Goal: Task Accomplishment & Management: Complete application form

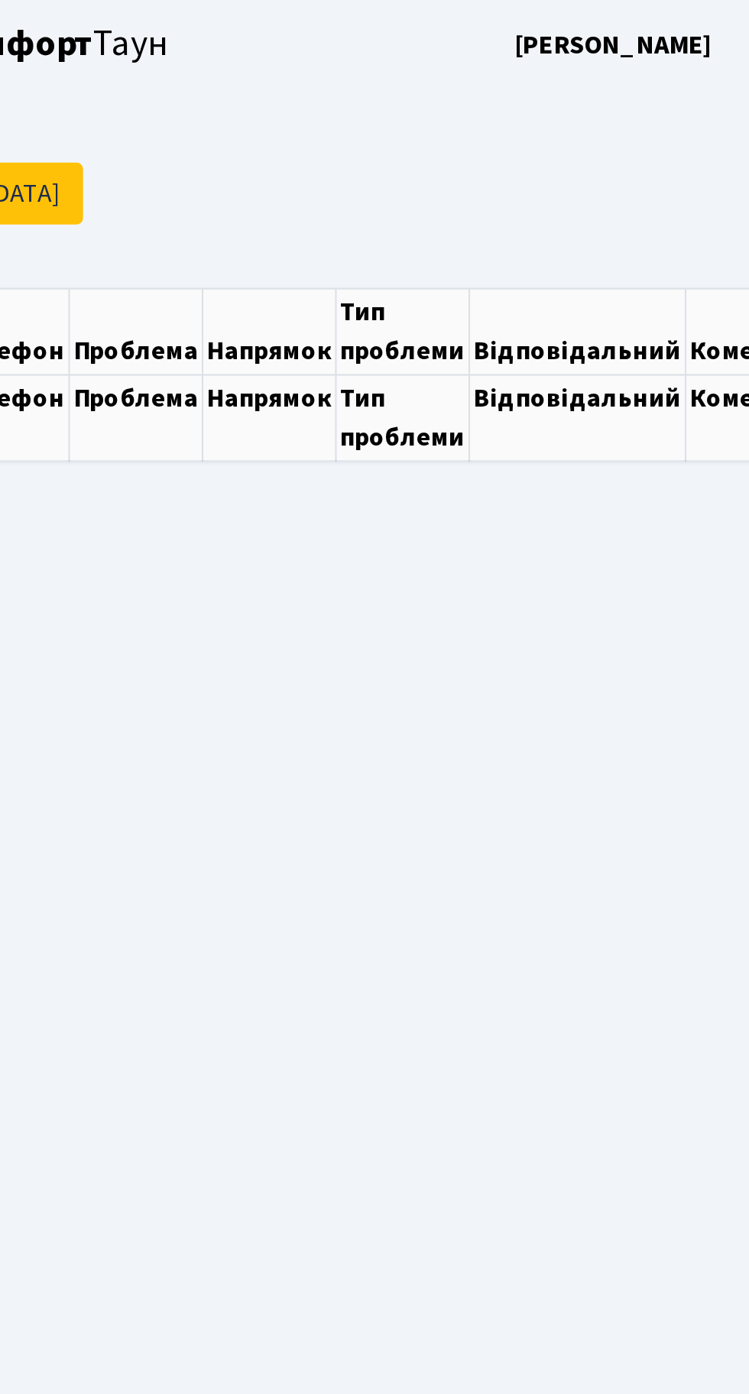
select select "25"
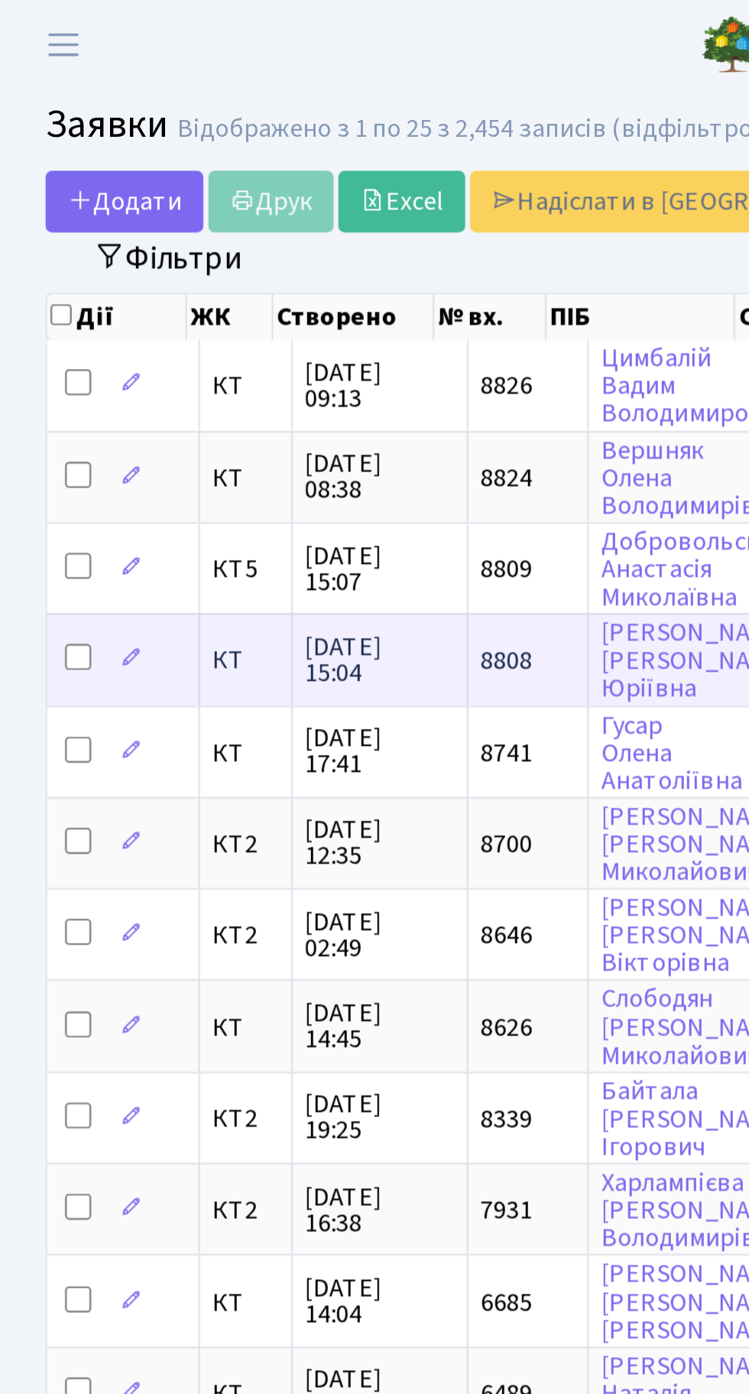
click at [34, 308] on input "checkbox" at bounding box center [38, 309] width 12 height 12
checkbox input "true"
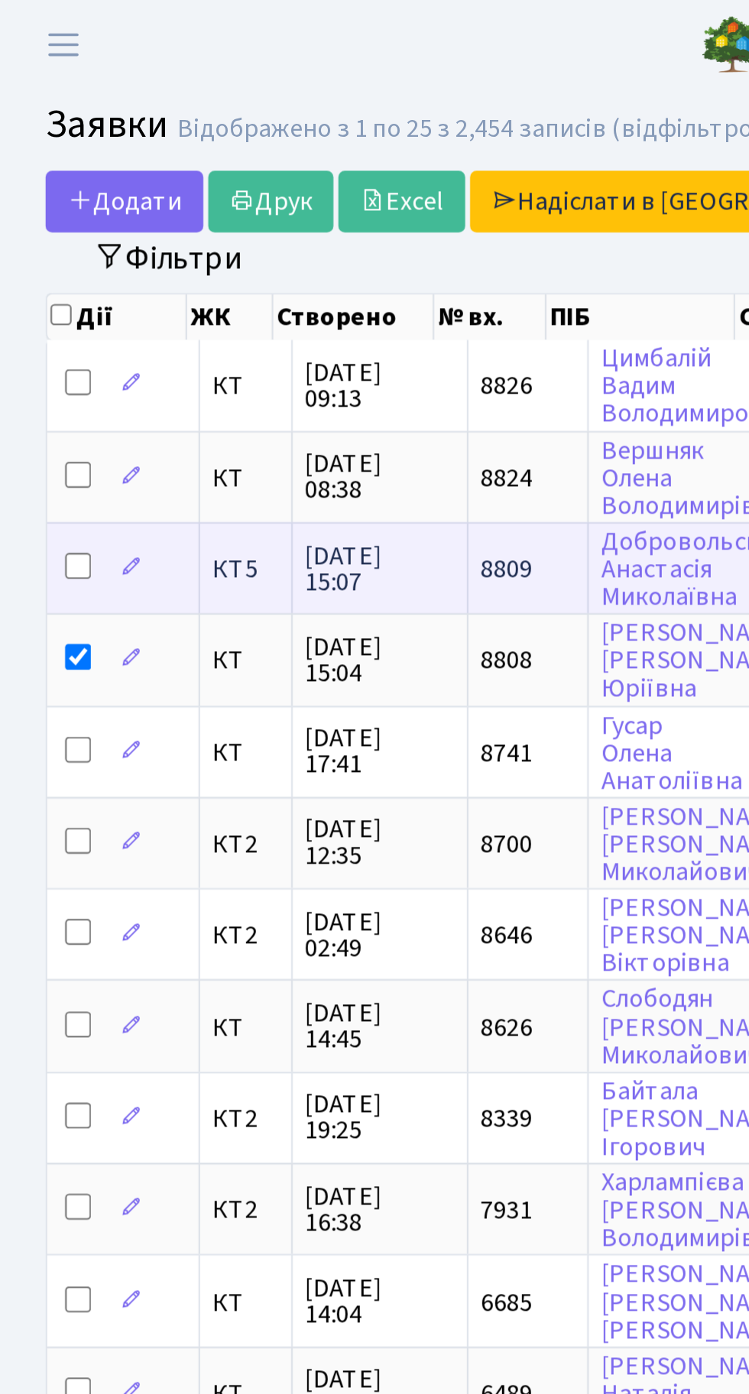
click at [37, 264] on input "checkbox" at bounding box center [38, 266] width 12 height 12
checkbox input "true"
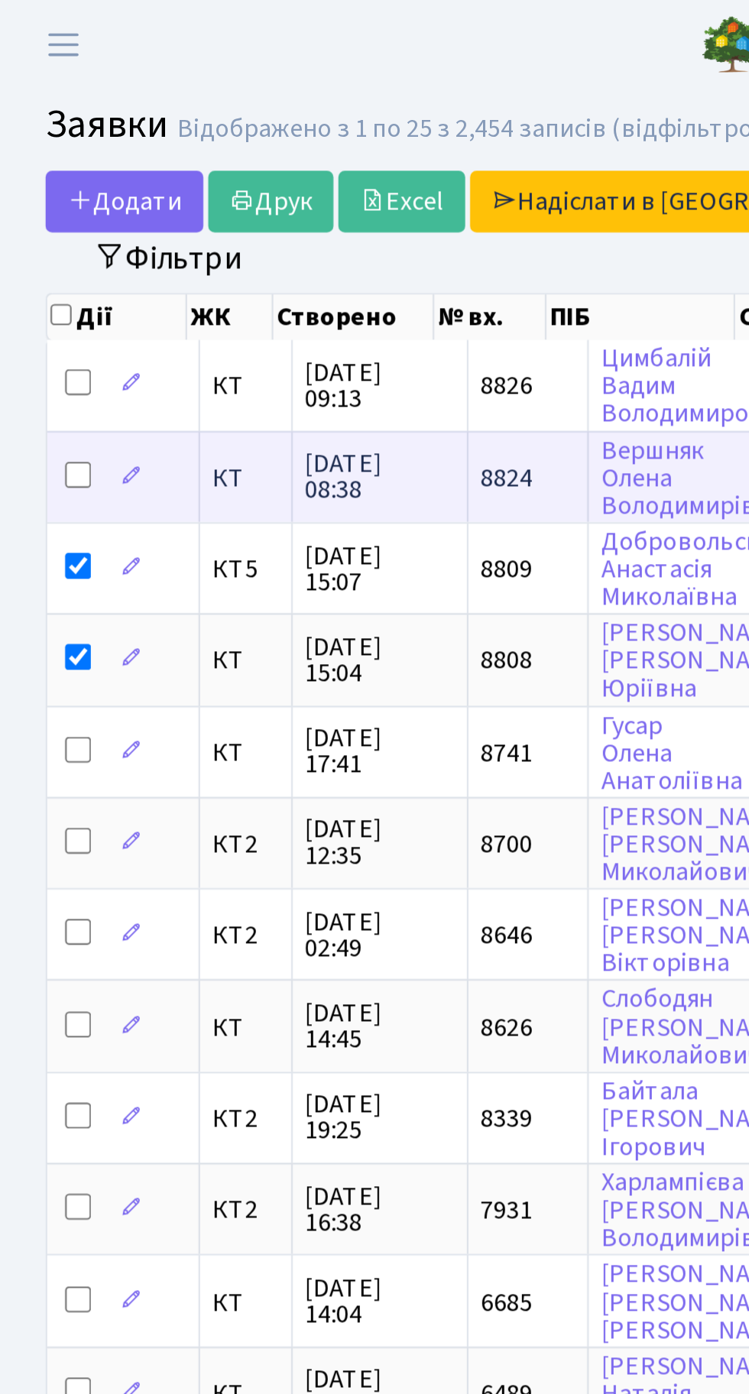
click at [32, 217] on input "checkbox" at bounding box center [38, 223] width 12 height 12
checkbox input "true"
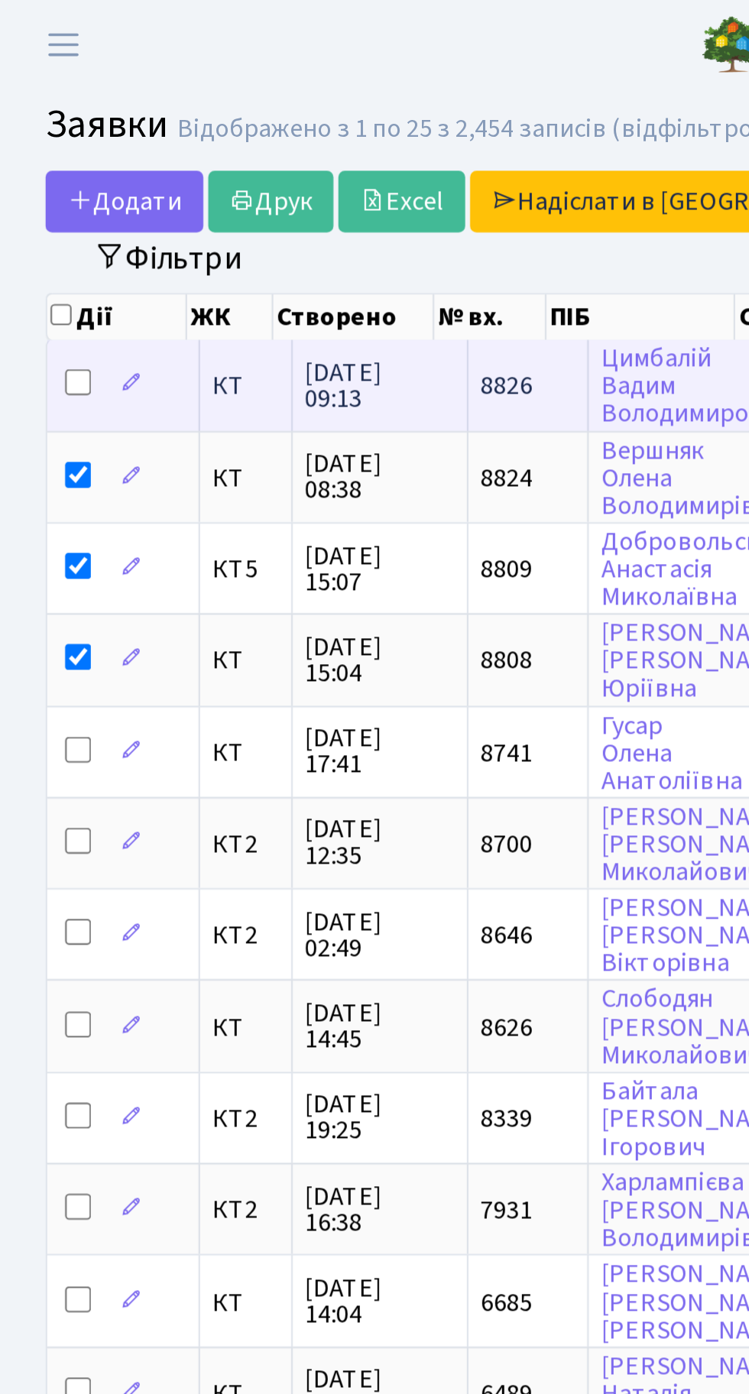
click at [32, 177] on input "checkbox" at bounding box center [38, 179] width 12 height 12
checkbox input "true"
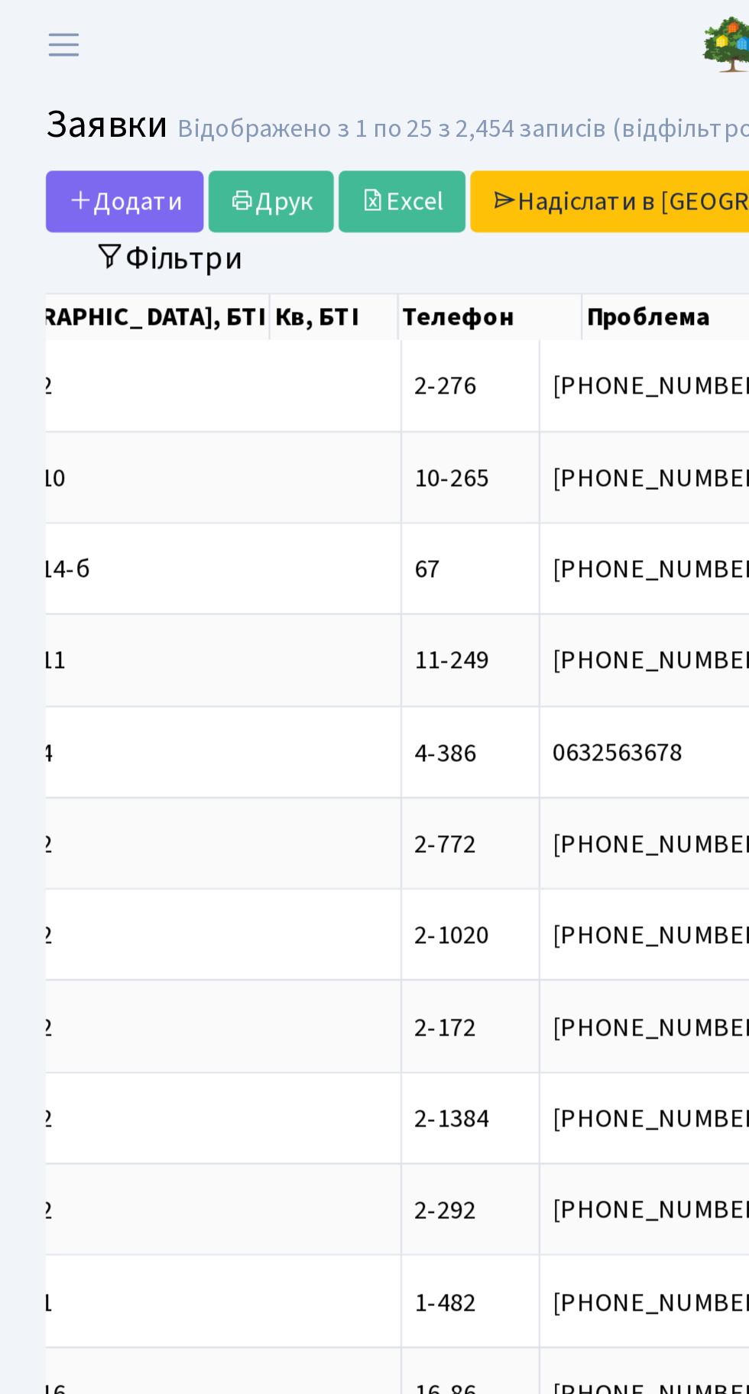
click at [264, 39] on header "Комфорт Таун Тихонов М. І. Мій обліковий запис Вийти" at bounding box center [374, 21] width 749 height 42
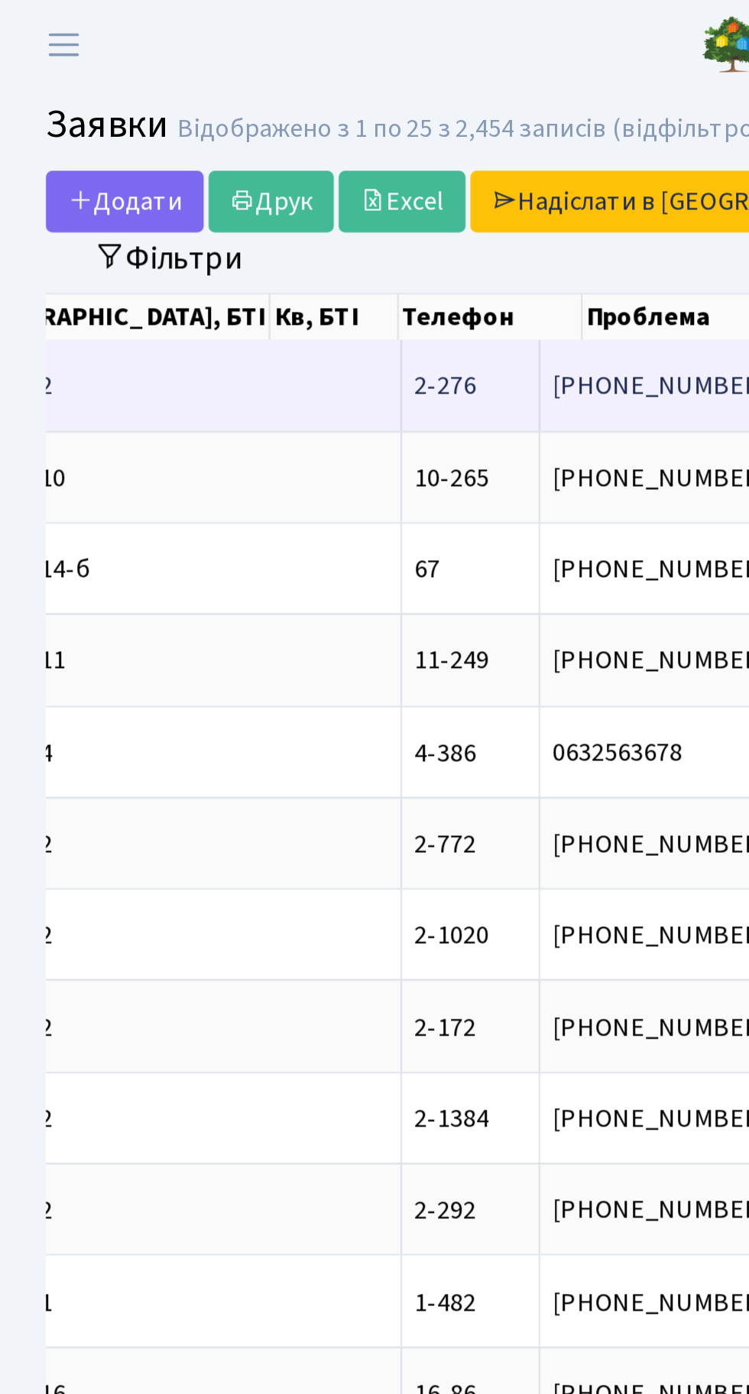
click at [371, 190] on td "відсутнє ГВП" at bounding box center [433, 181] width 125 height 42
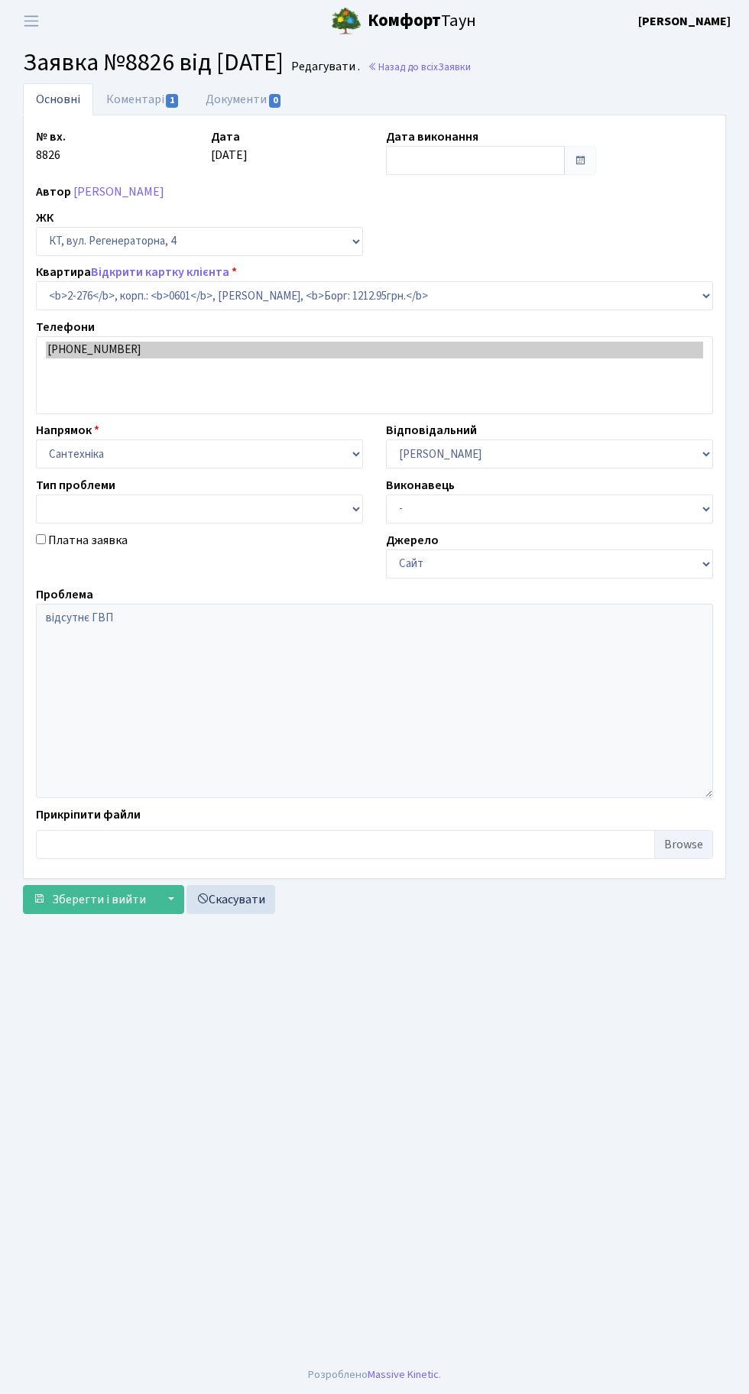
select select "1290"
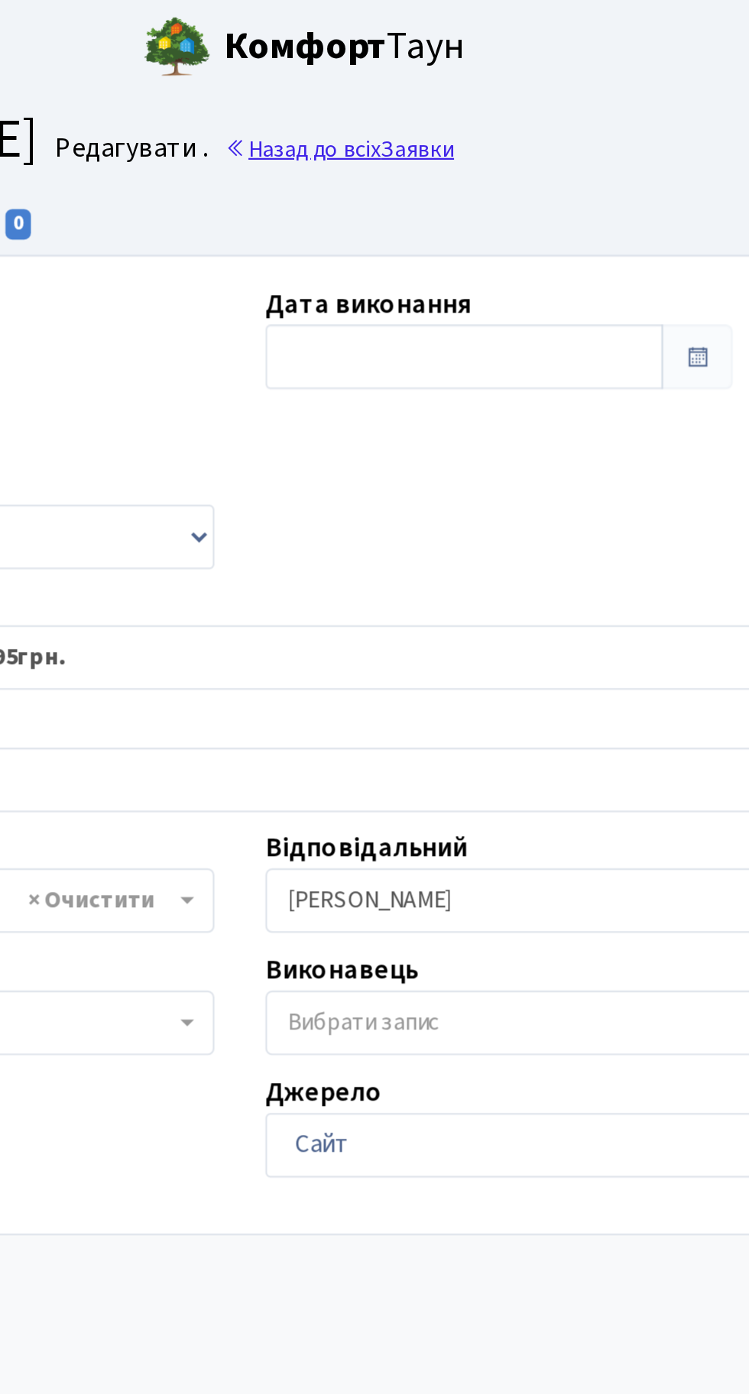
click at [471, 63] on link "Назад до всіх Заявки" at bounding box center [419, 67] width 103 height 15
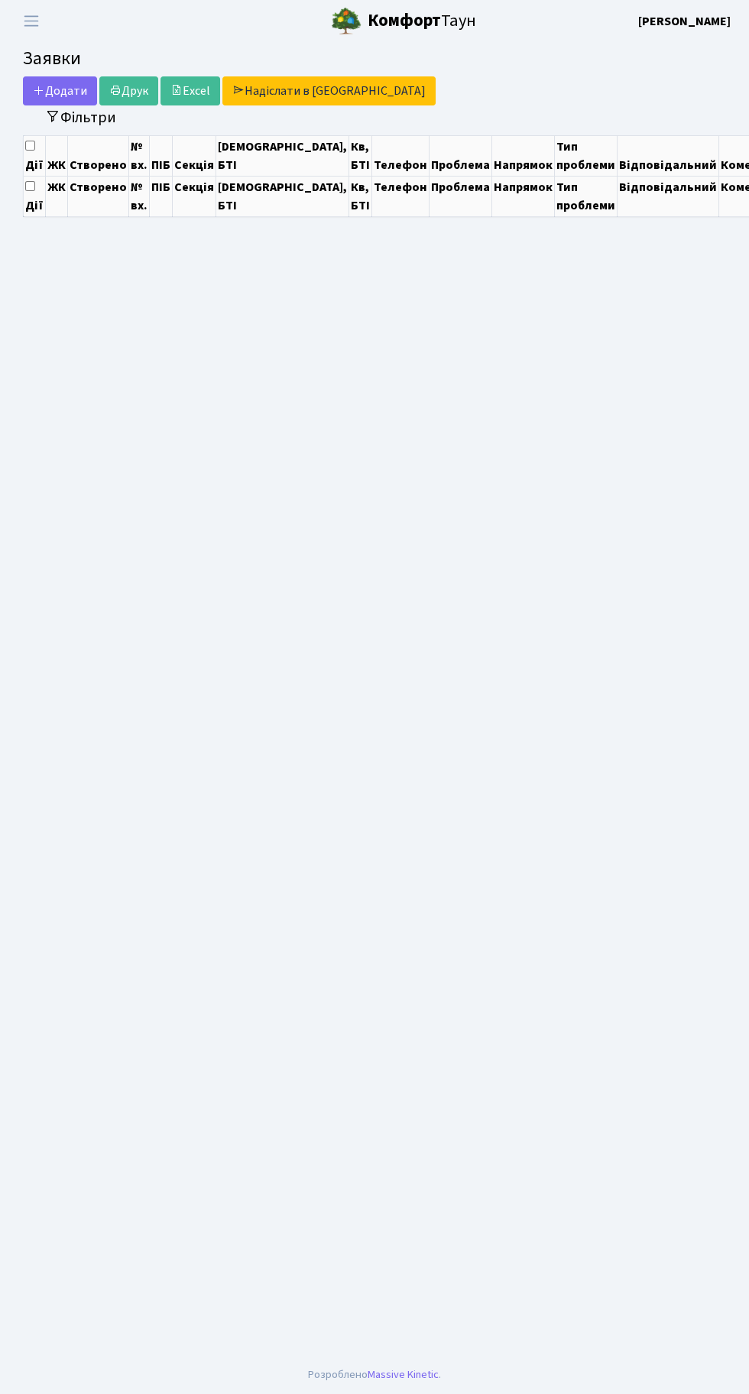
select select "25"
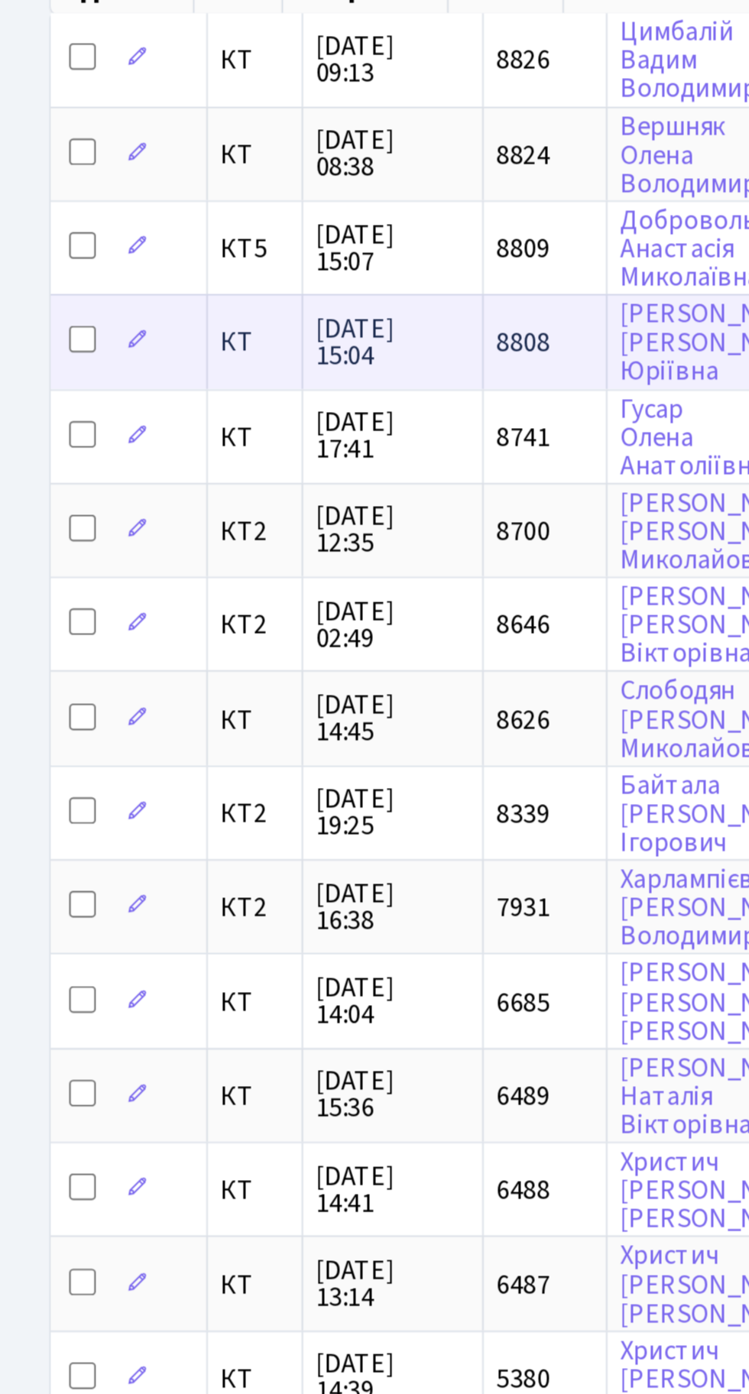
click at [42, 305] on input "checkbox" at bounding box center [38, 309] width 12 height 12
checkbox input "true"
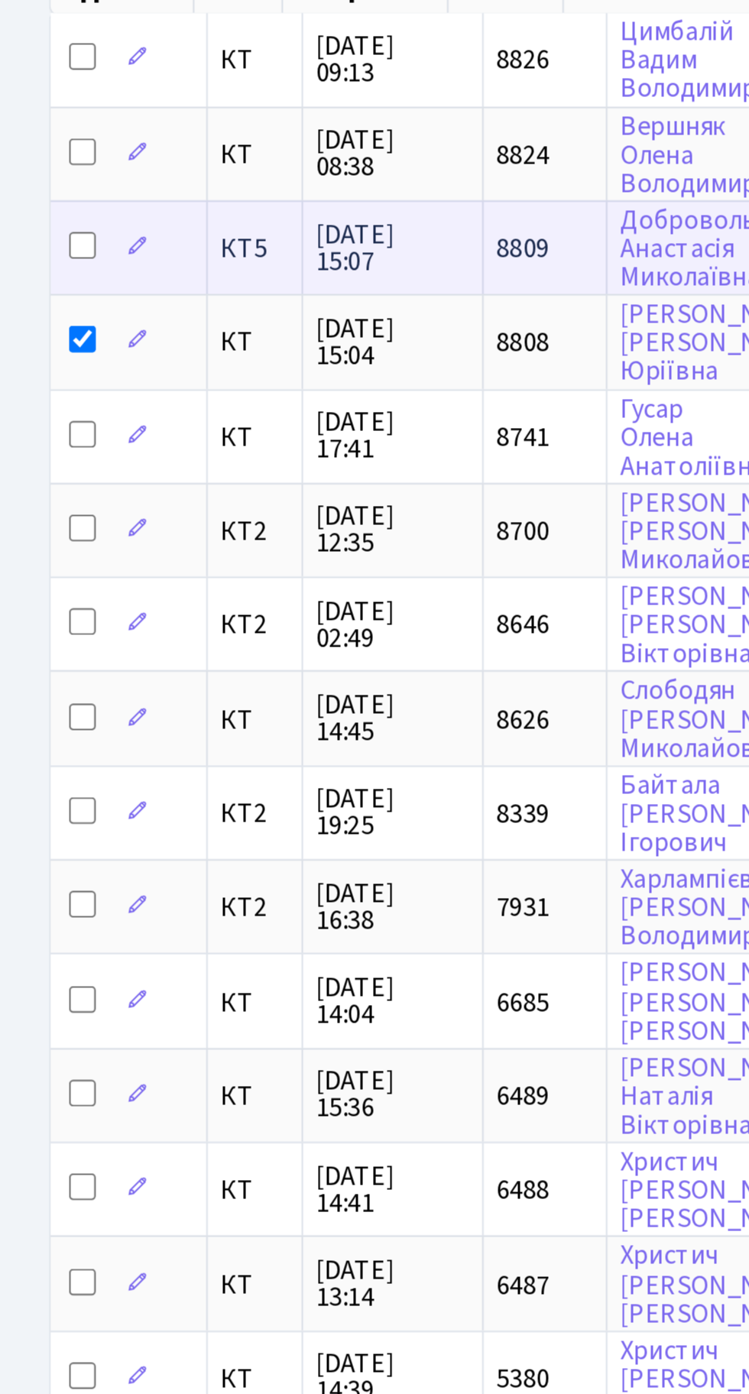
click at [32, 260] on input "checkbox" at bounding box center [38, 266] width 12 height 12
checkbox input "true"
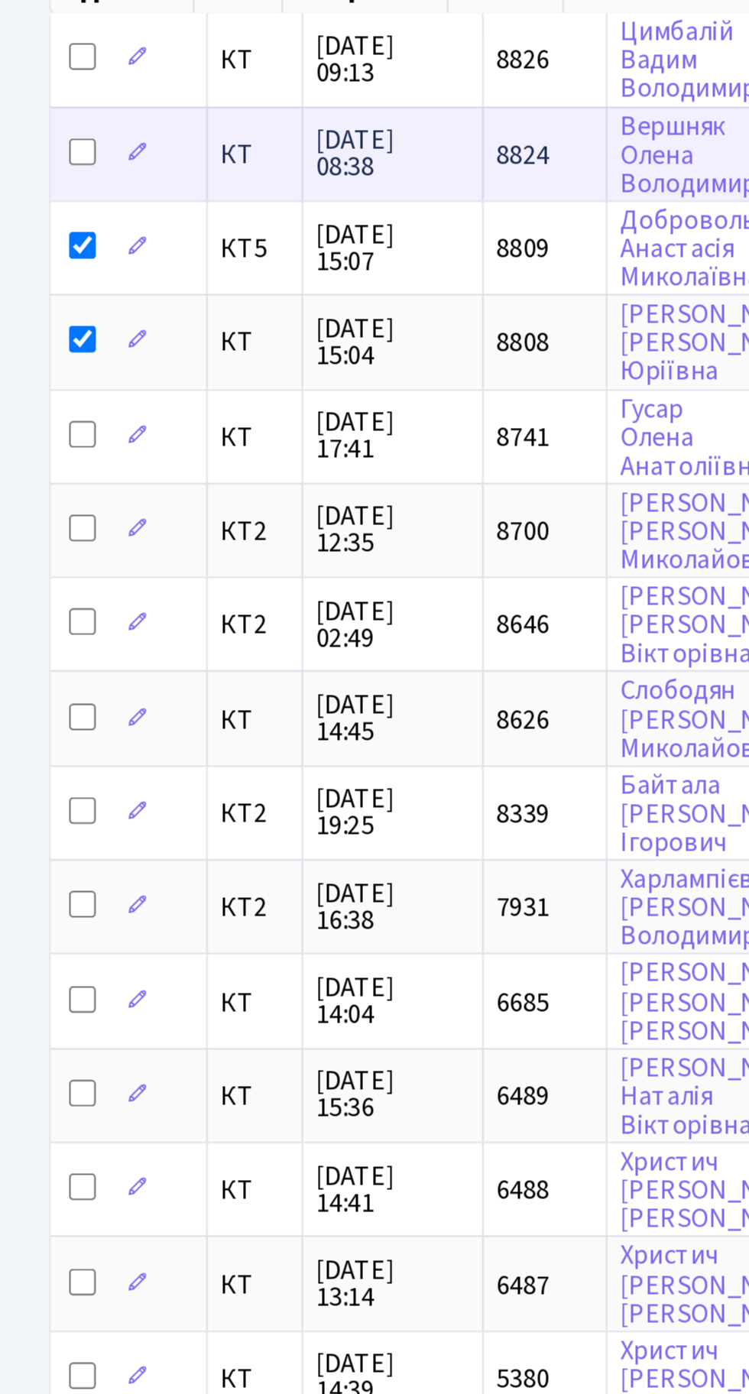
click at [37, 219] on input "checkbox" at bounding box center [38, 223] width 12 height 12
checkbox input "true"
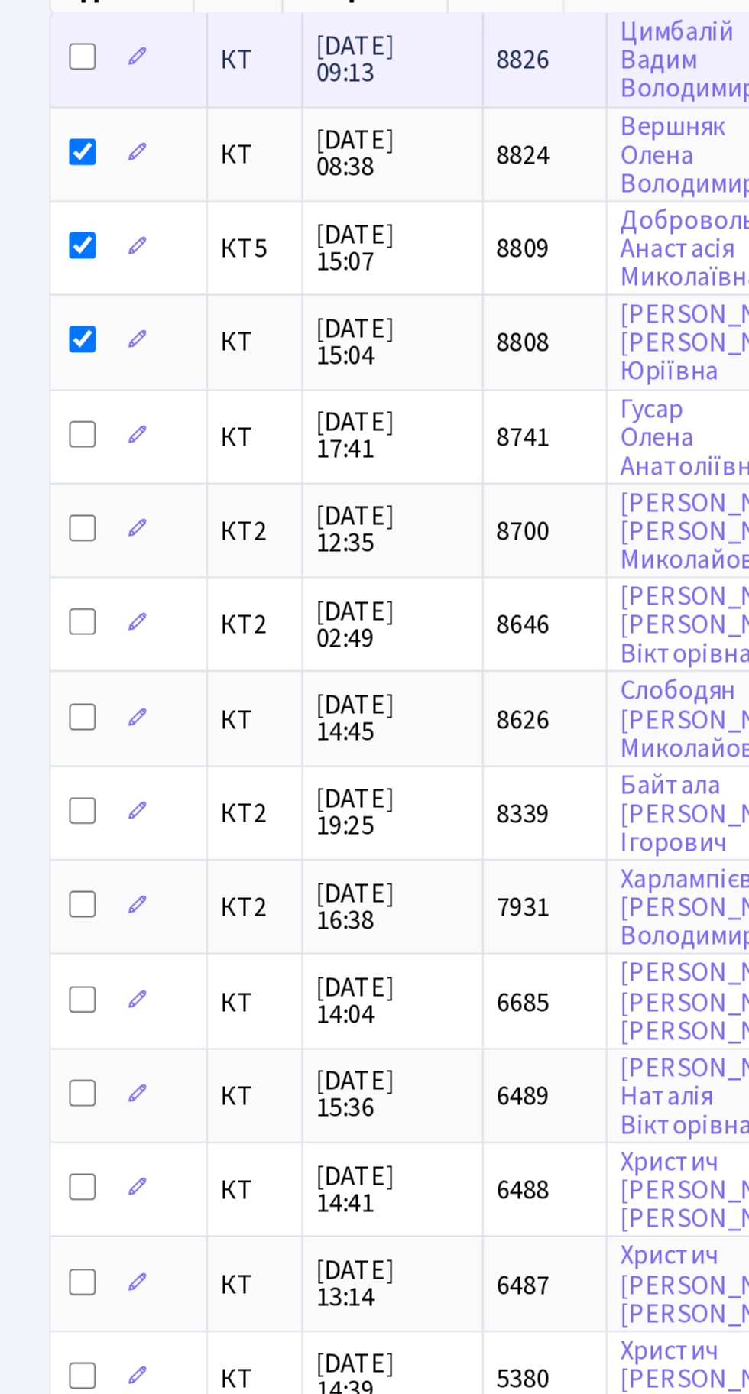
click at [33, 178] on input "checkbox" at bounding box center [38, 179] width 12 height 12
checkbox input "true"
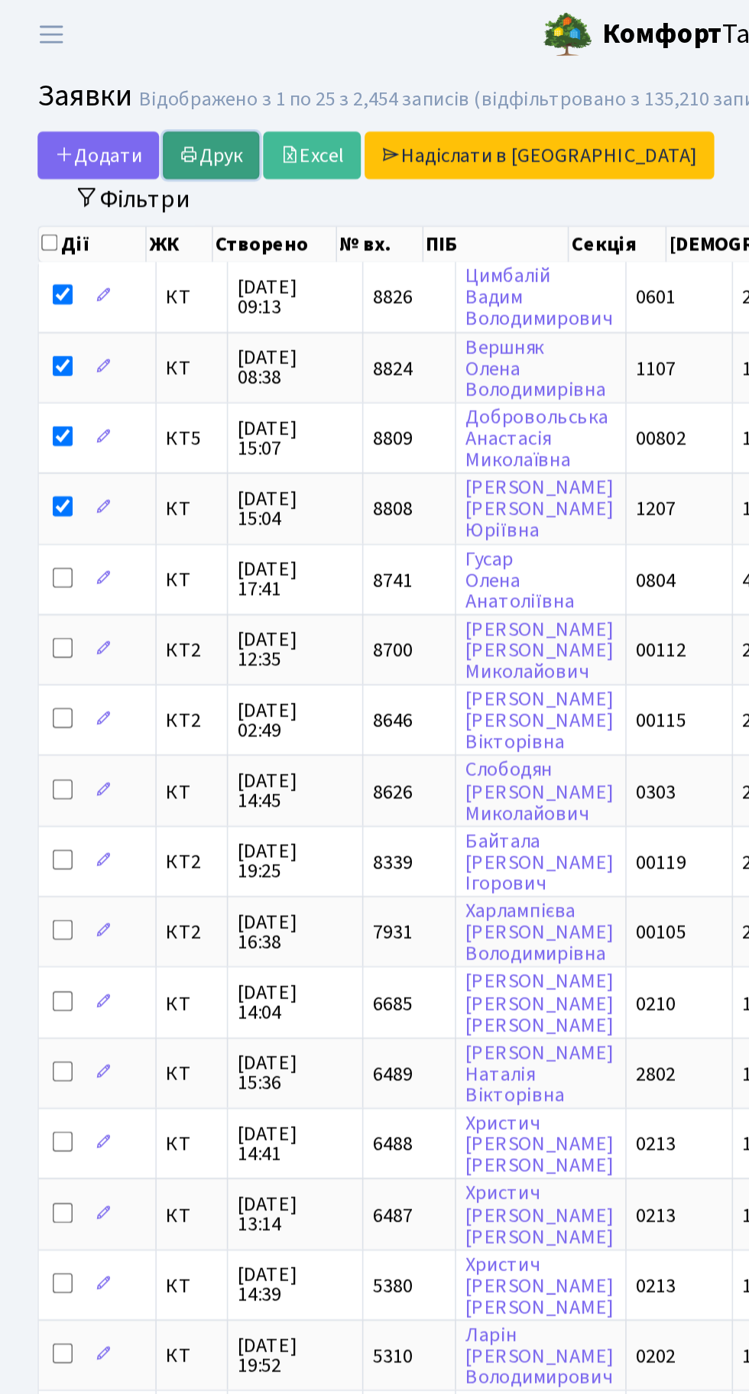
click at [136, 86] on link "Друк" at bounding box center [128, 94] width 59 height 29
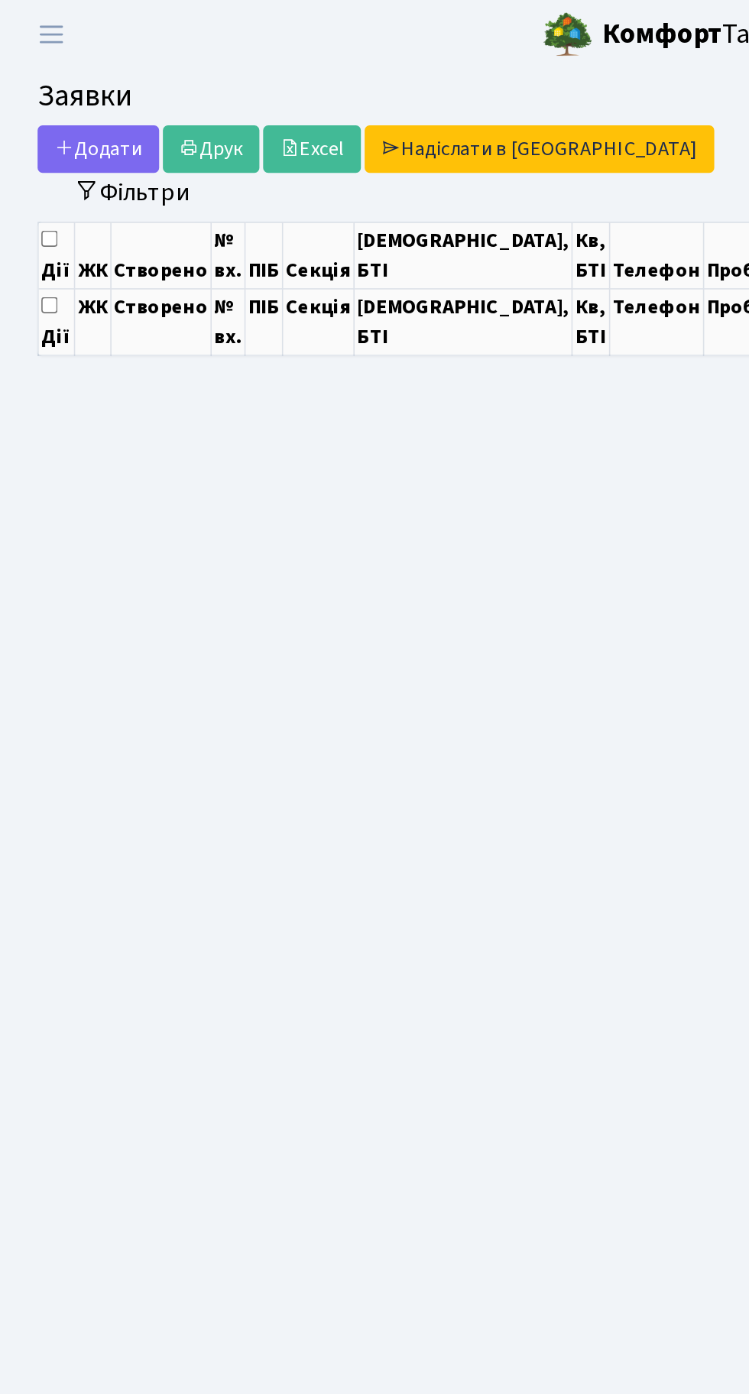
select select "25"
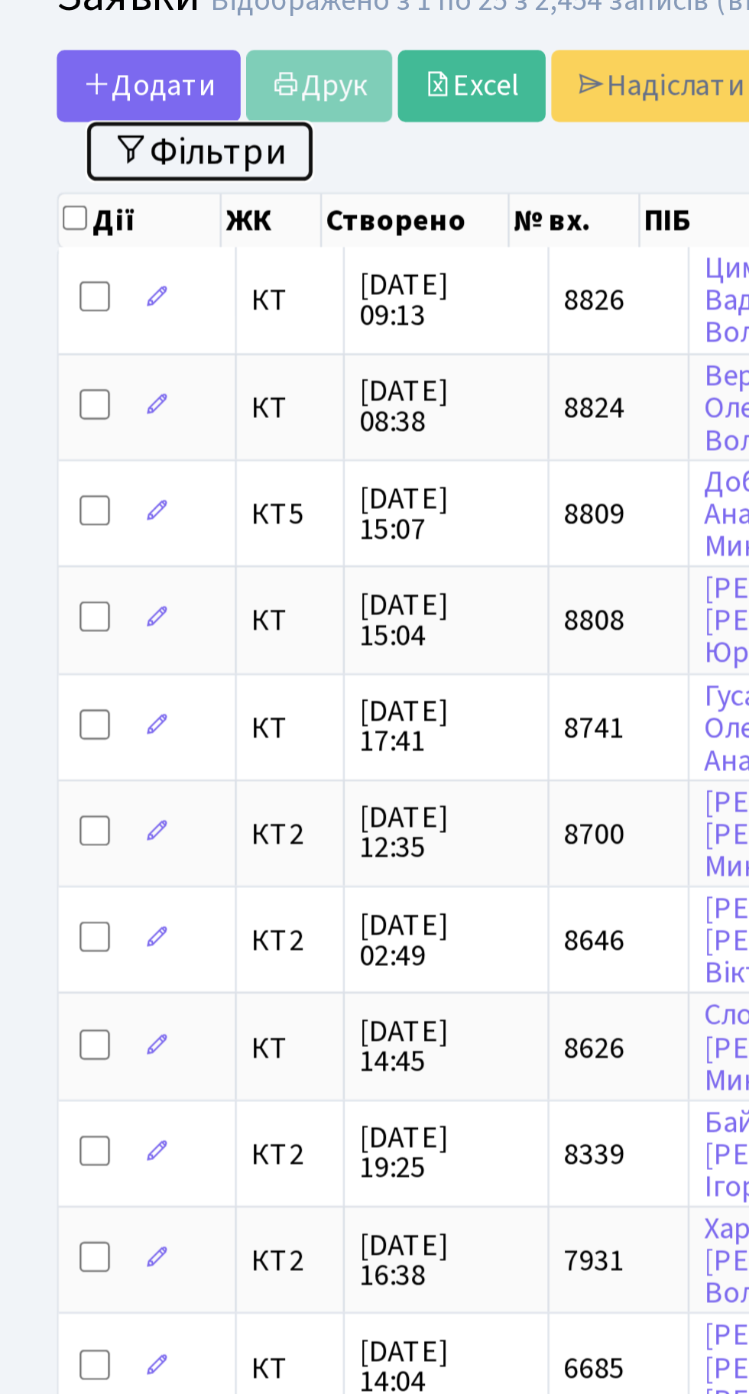
click at [89, 125] on button "Фільтри" at bounding box center [80, 121] width 91 height 24
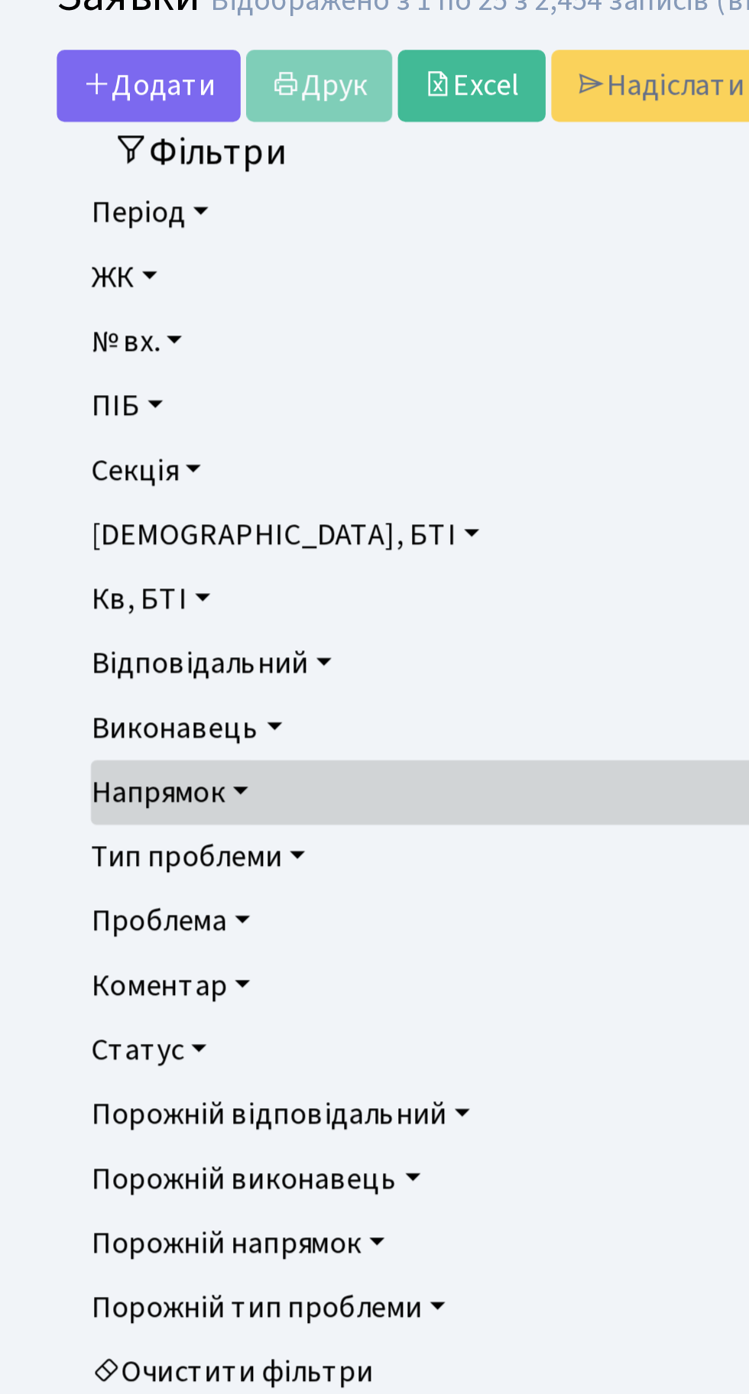
click at [99, 378] on link "Напрямок" at bounding box center [375, 380] width 676 height 26
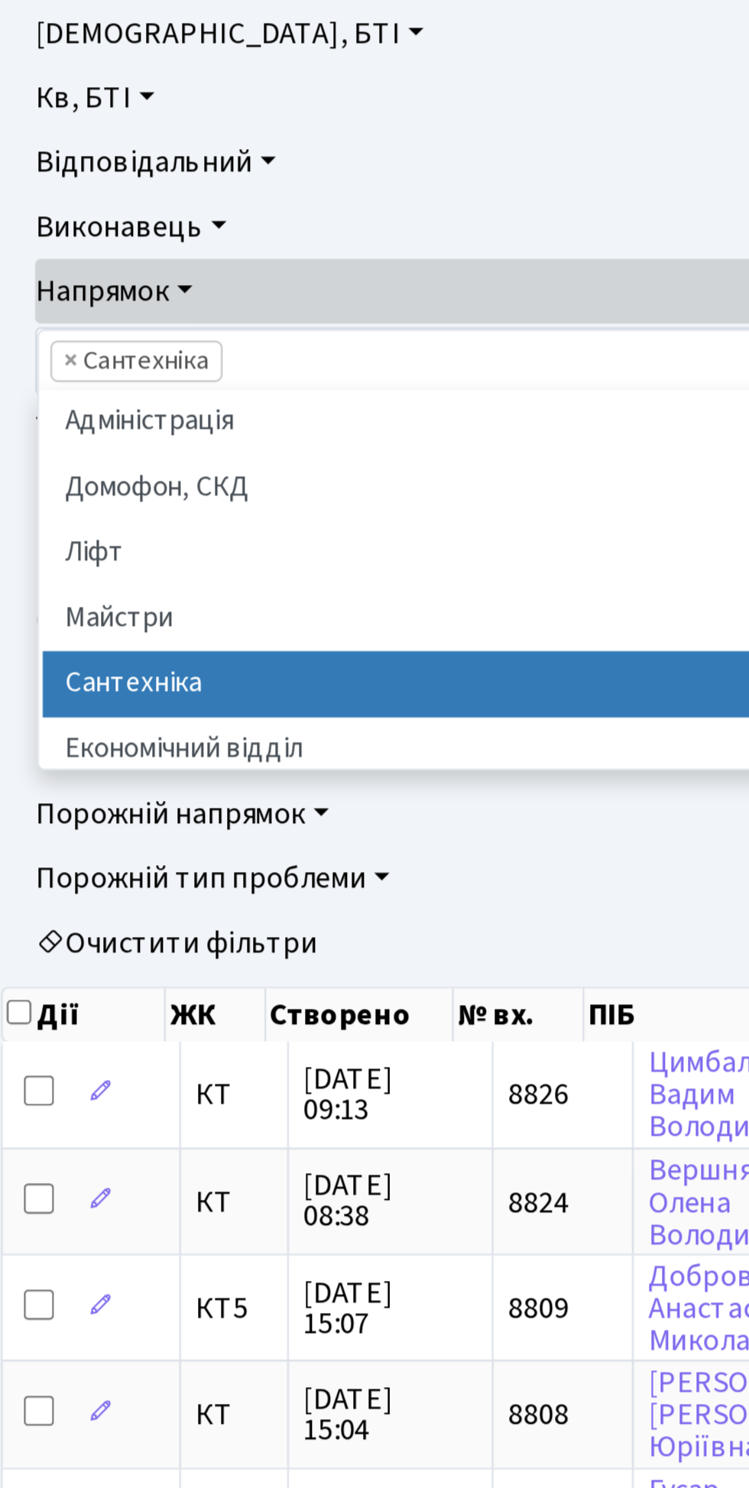
click at [80, 518] on li "Майстри" at bounding box center [374, 512] width 669 height 27
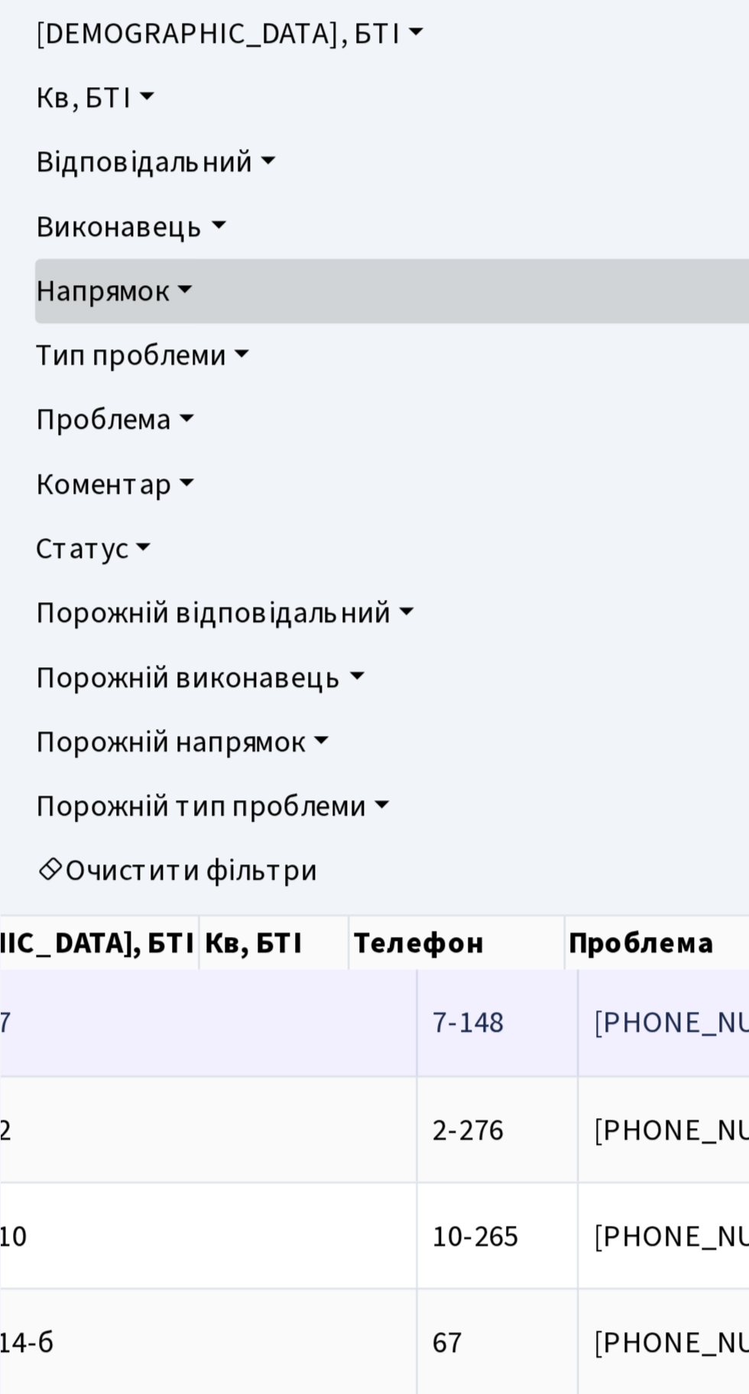
click at [377, 677] on span "В кв. на другом[...]" at bounding box center [425, 674] width 96 height 17
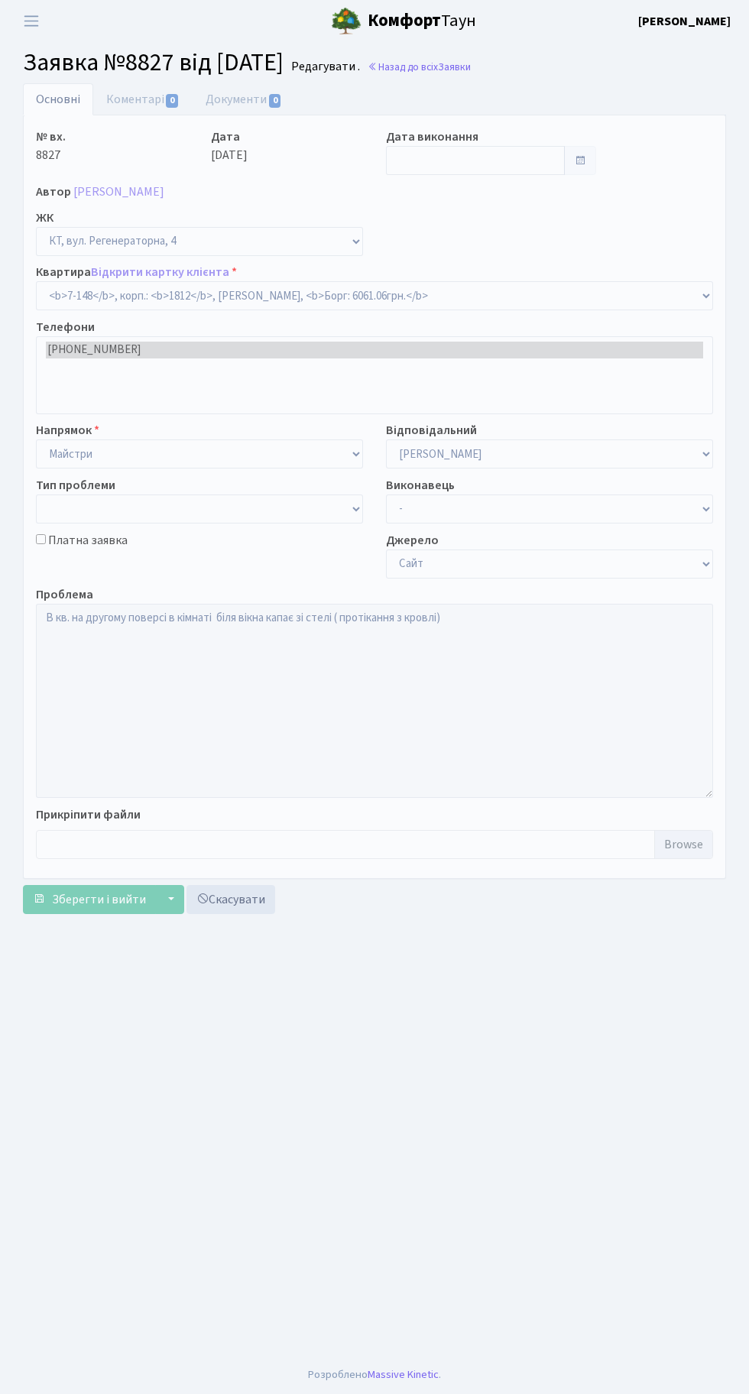
select select "5069"
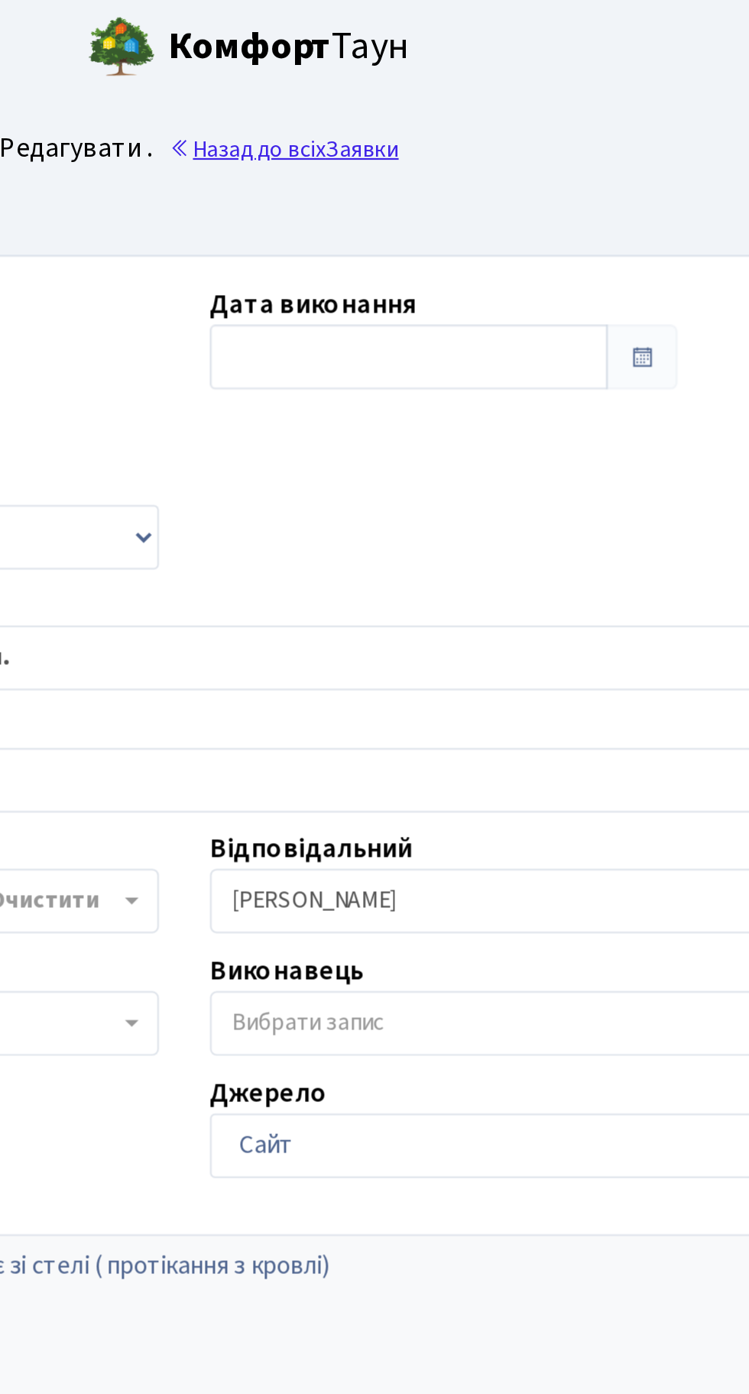
click at [466, 63] on link "Назад до всіх Заявки" at bounding box center [419, 67] width 103 height 15
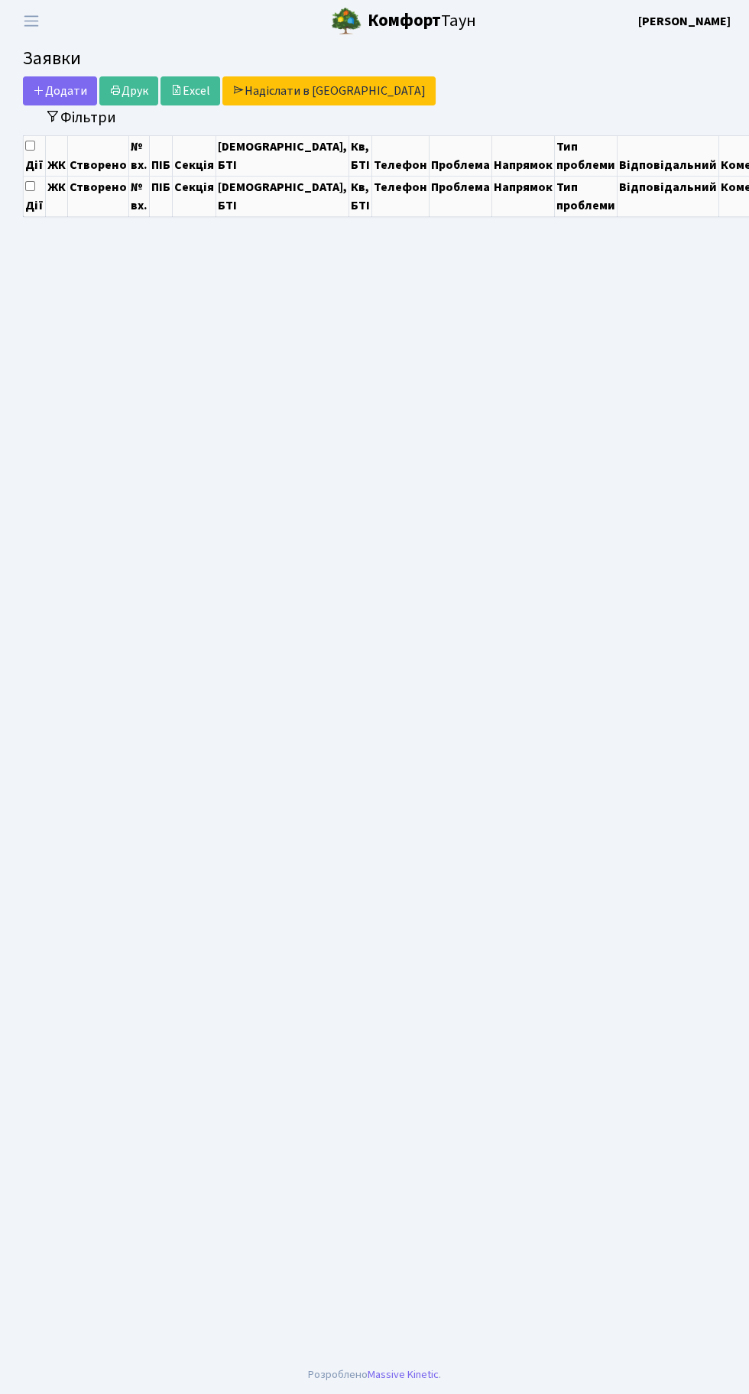
select select "25"
